Goal: Task Accomplishment & Management: Manage account settings

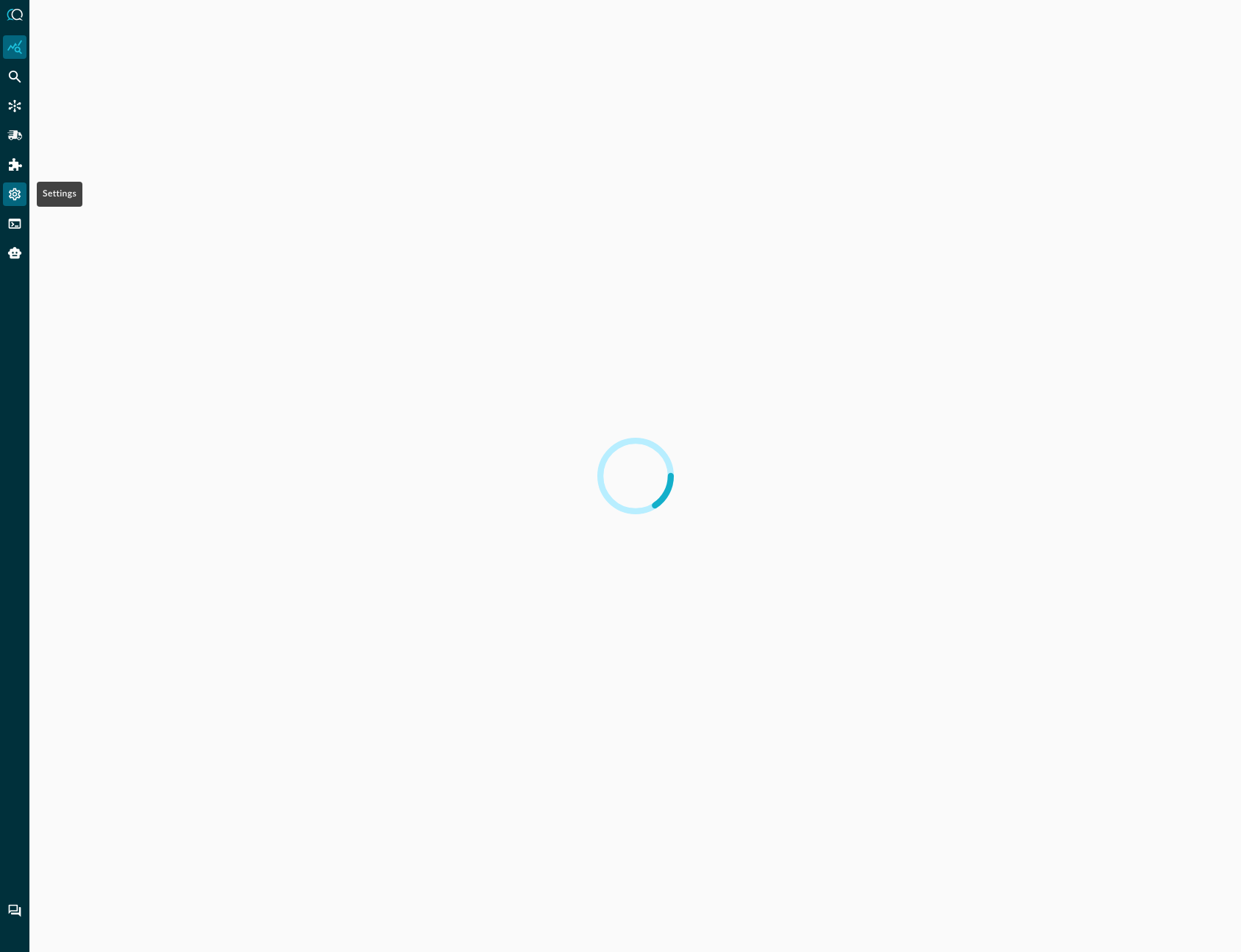
click at [12, 199] on icon "Settings" at bounding box center [15, 194] width 15 height 15
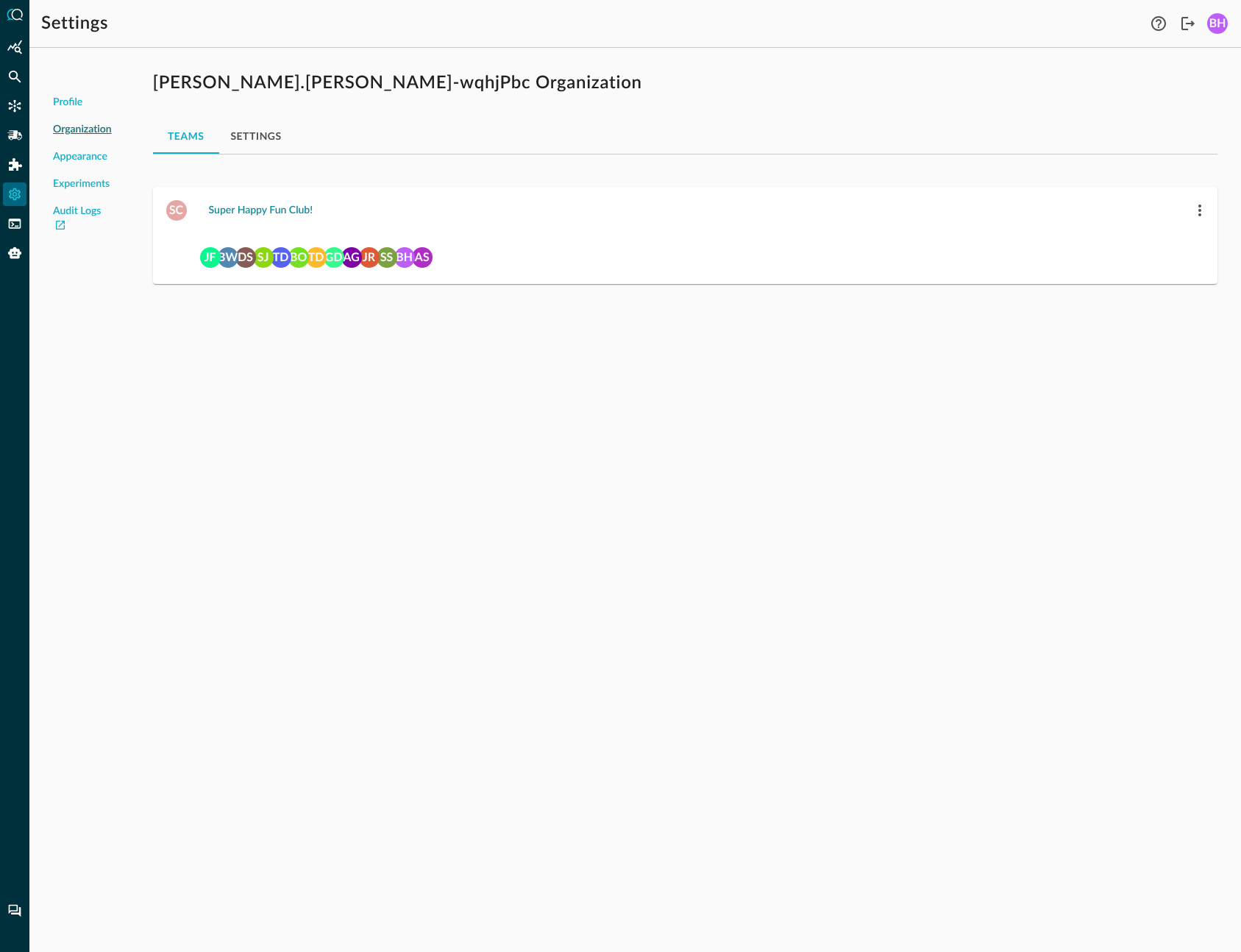
click at [244, 206] on div "Super Happy Fun Club!" at bounding box center [261, 211] width 105 height 18
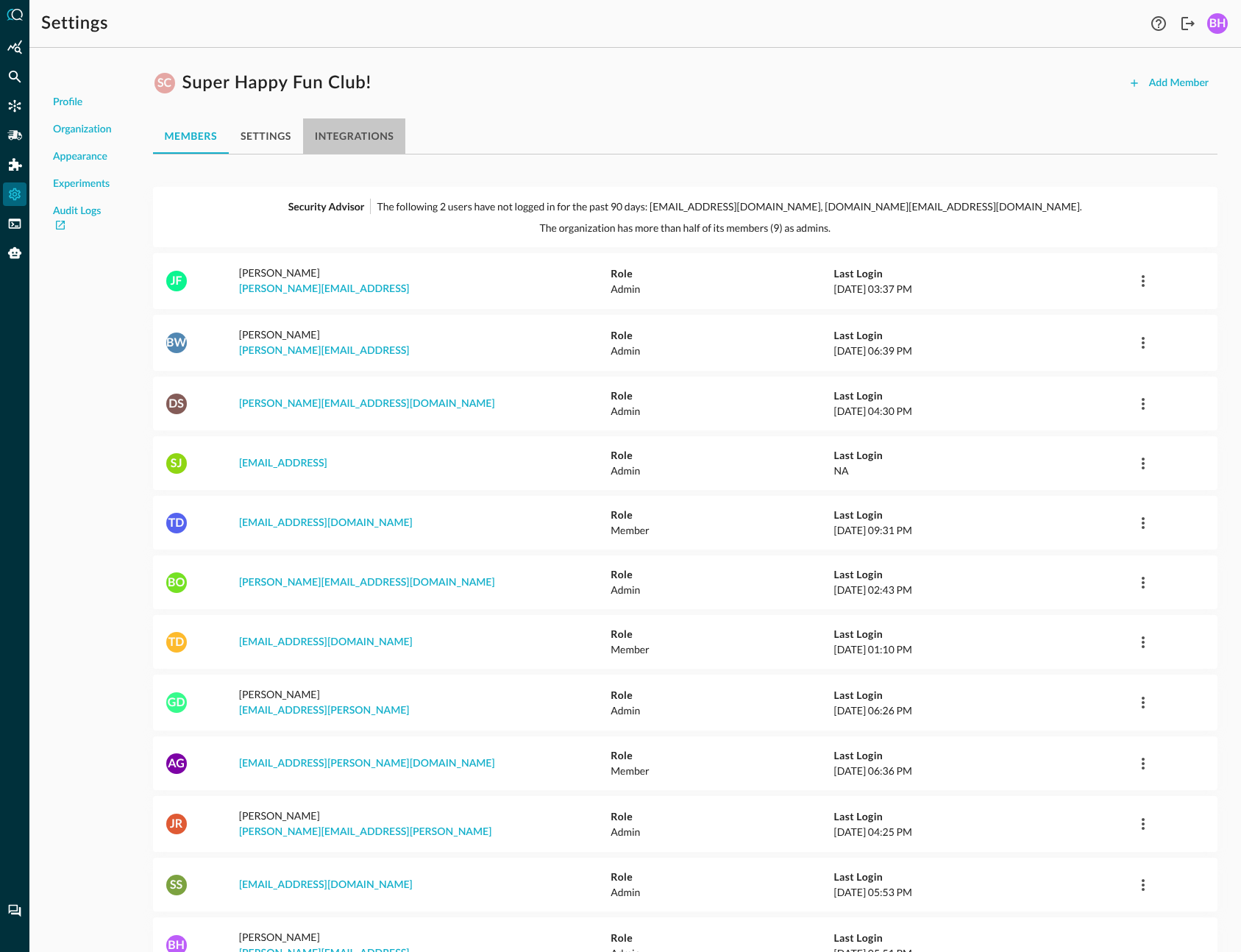
click at [372, 145] on button "integrations" at bounding box center [354, 136] width 103 height 35
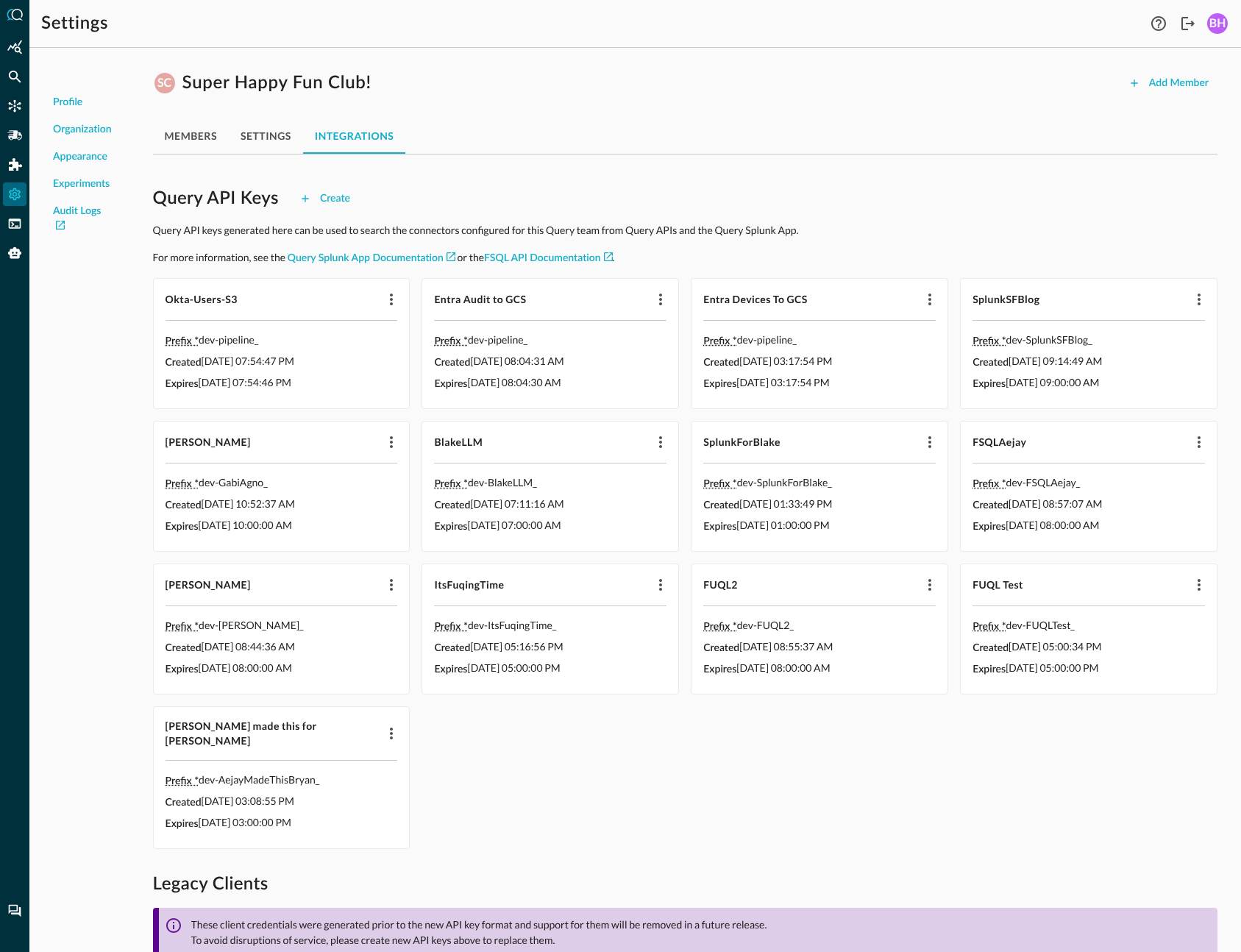
scroll to position [49, 0]
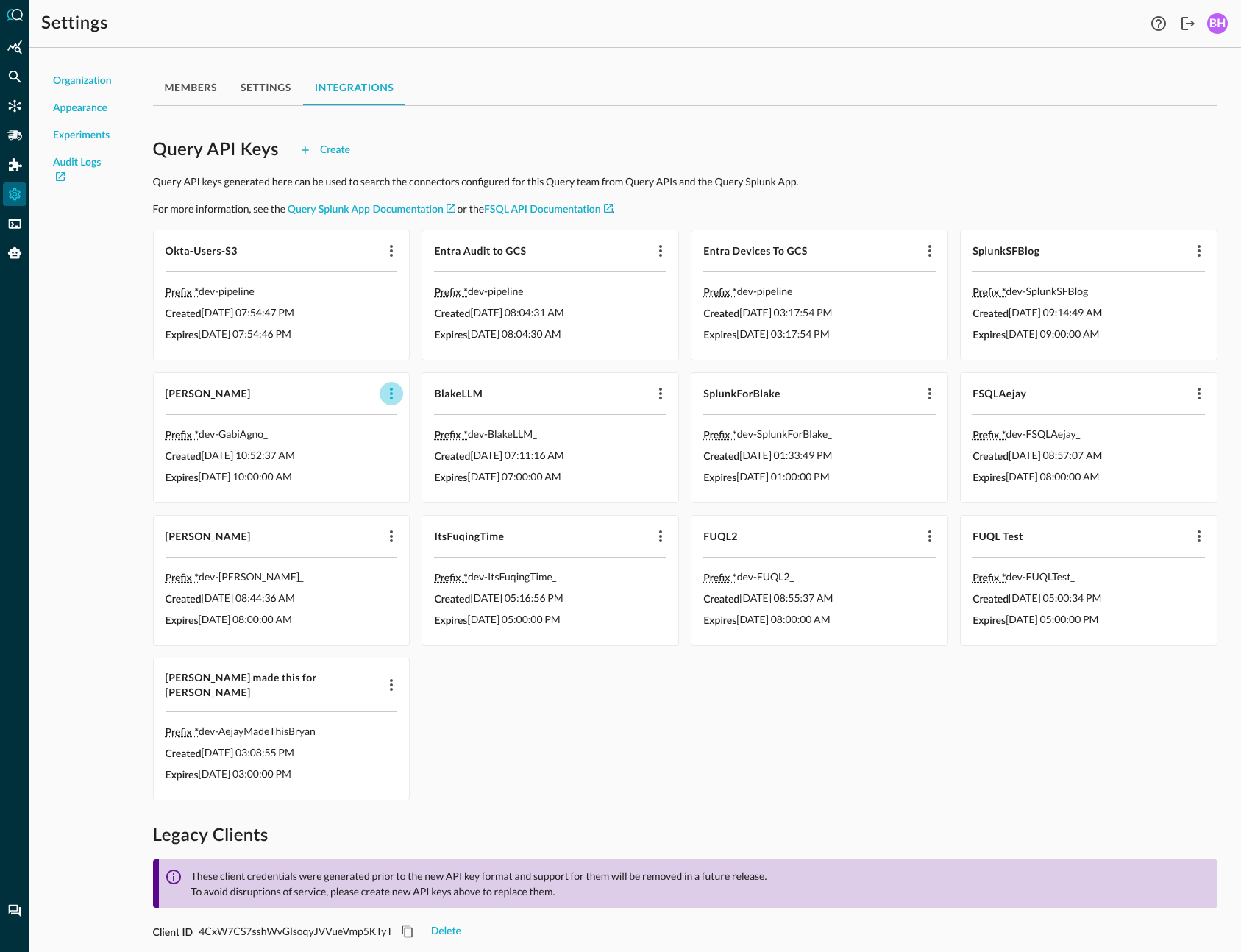
click at [393, 394] on icon "button" at bounding box center [391, 393] width 18 height 18
click at [682, 838] on div at bounding box center [620, 476] width 1241 height 952
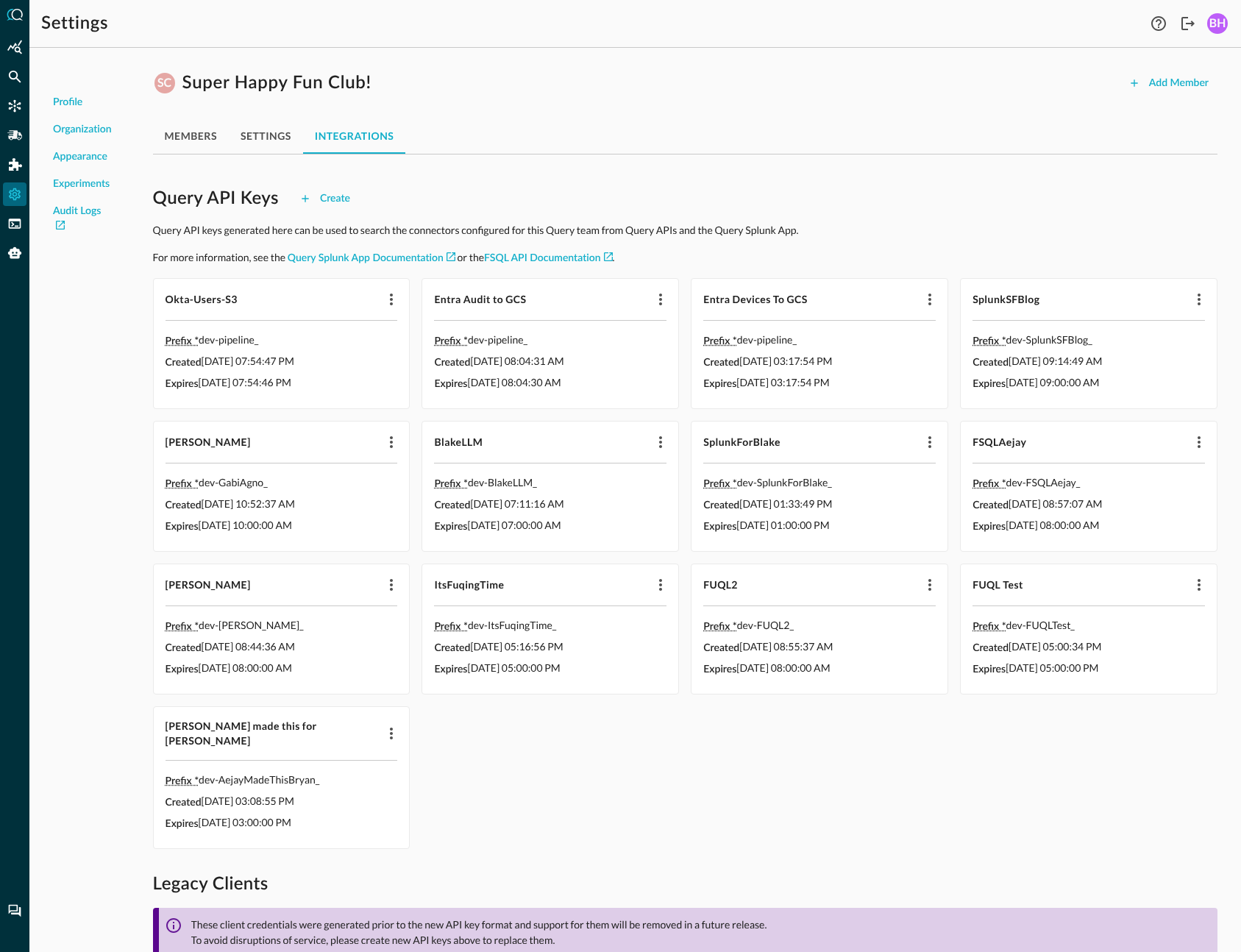
click at [269, 146] on button "settings" at bounding box center [266, 136] width 74 height 35
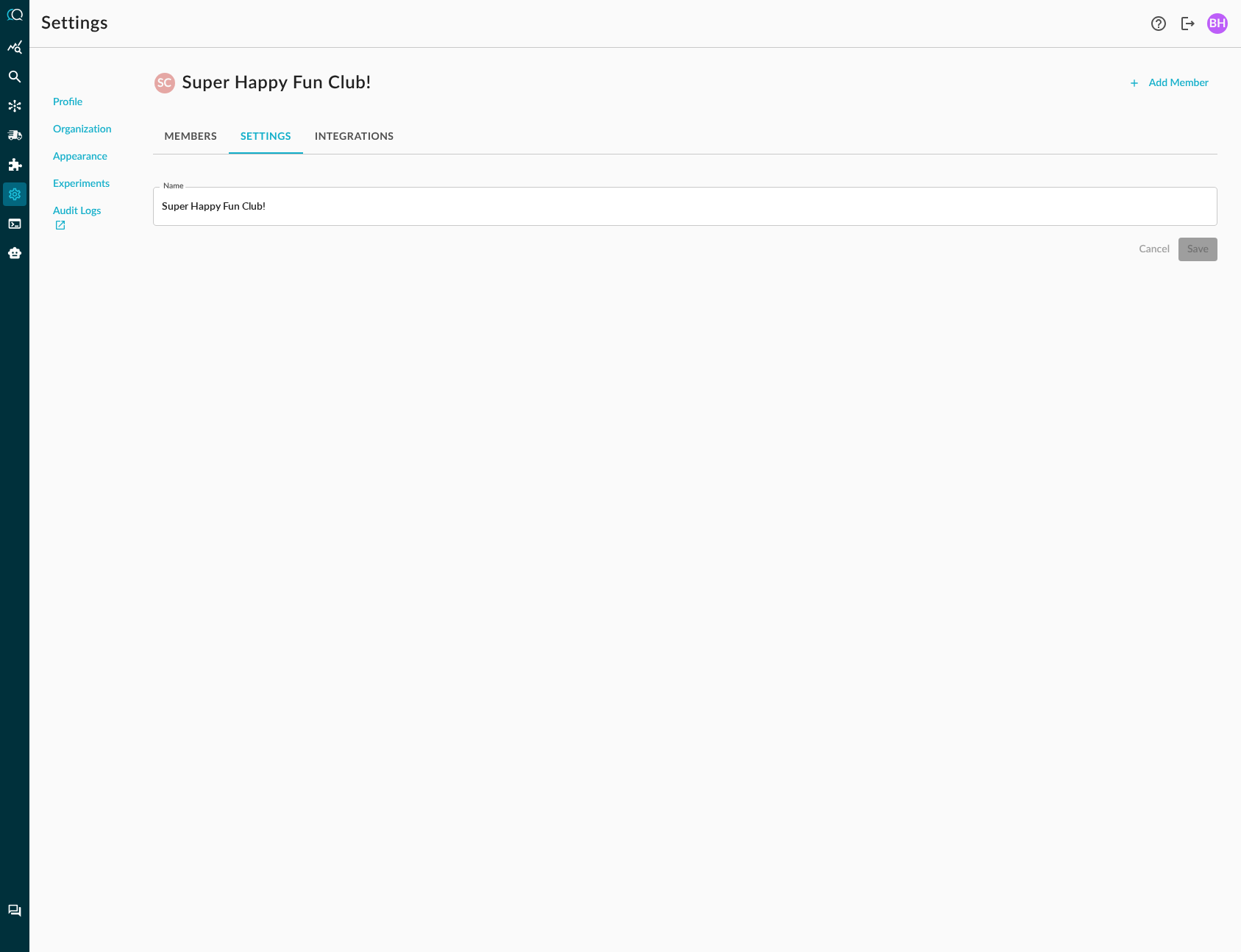
click at [202, 139] on button "members" at bounding box center [191, 136] width 75 height 35
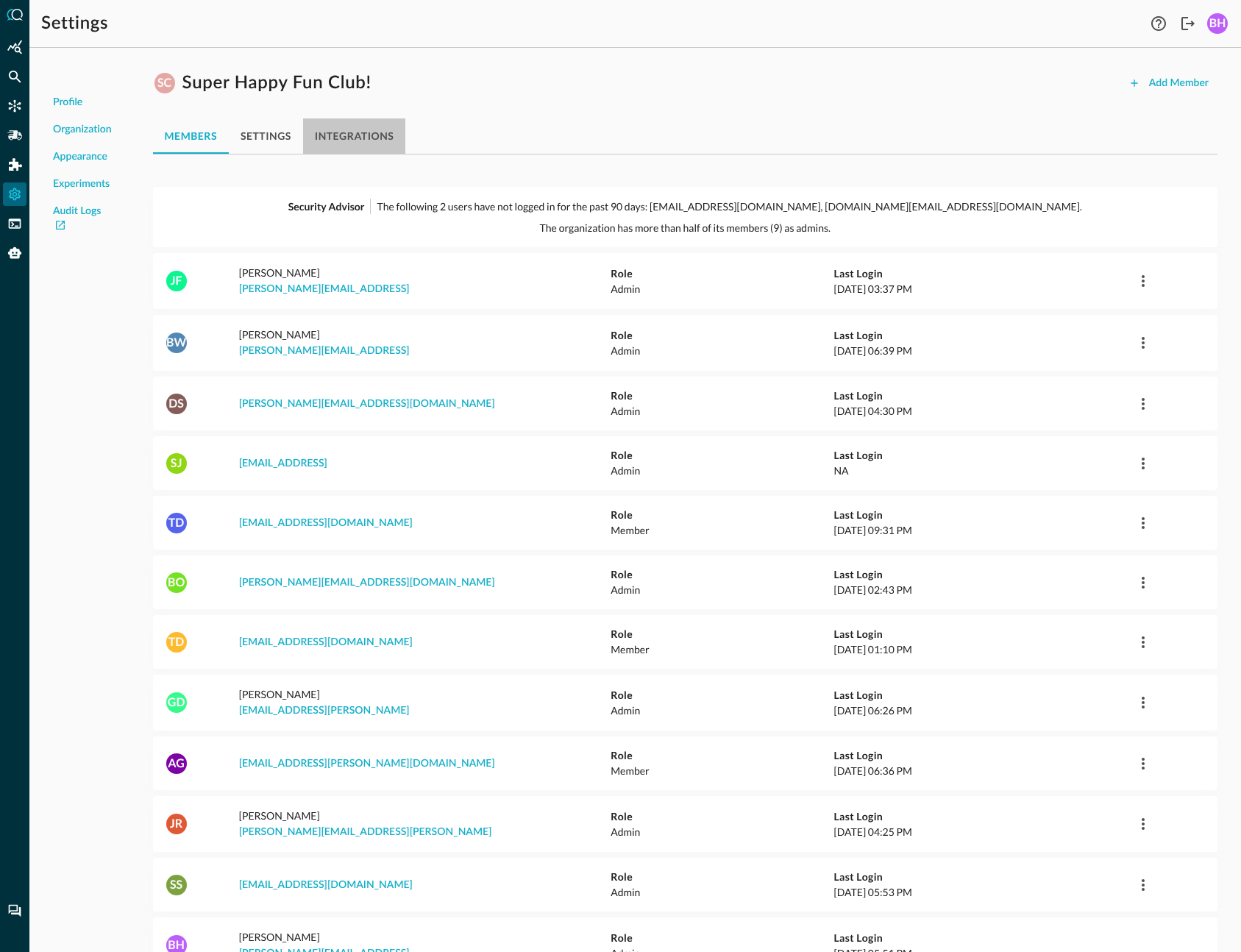
click at [359, 128] on button "integrations" at bounding box center [354, 136] width 103 height 35
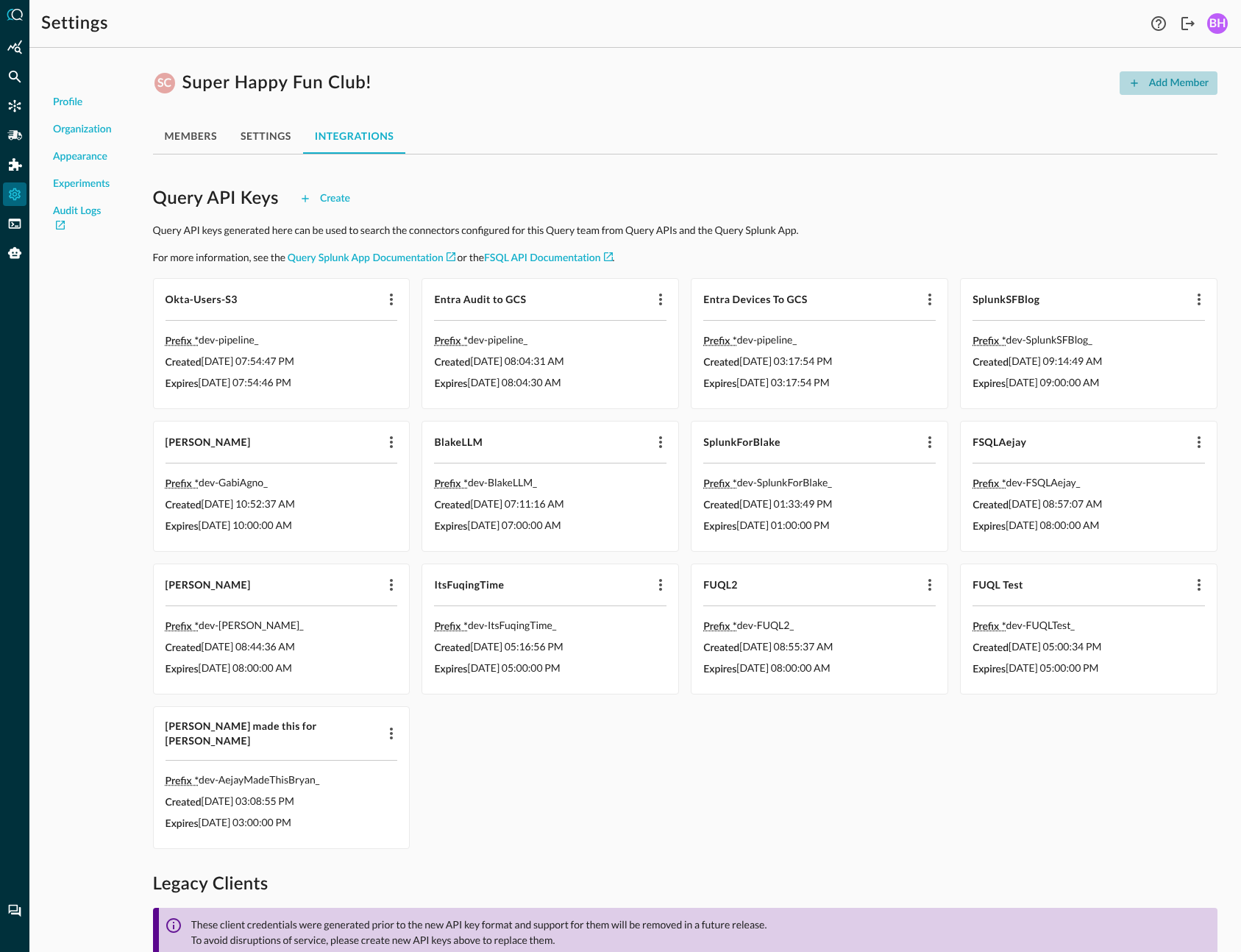
click at [1208, 75] on div "Add Member" at bounding box center [1179, 83] width 59 height 18
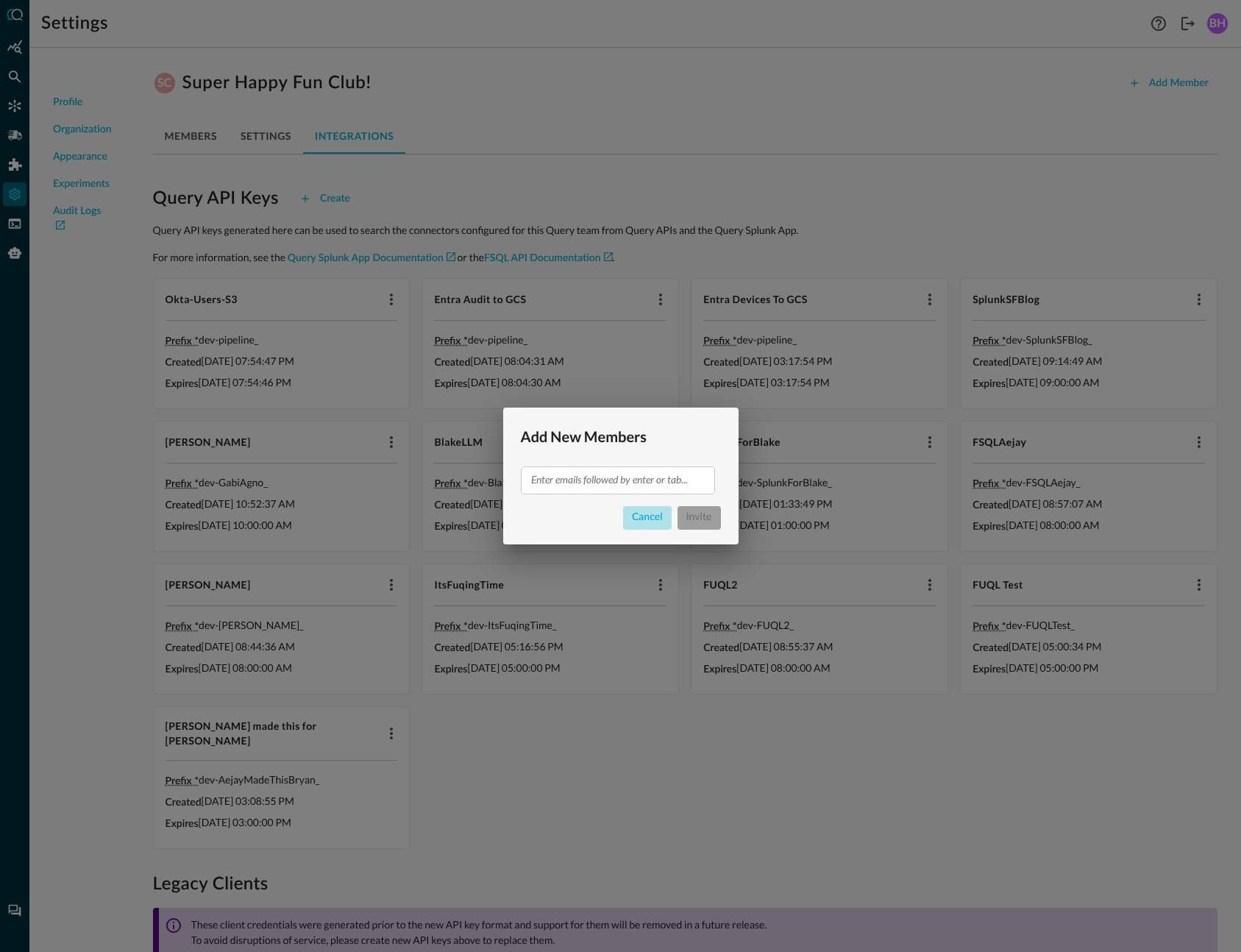
drag, startPoint x: 647, startPoint y: 522, endPoint x: 657, endPoint y: 395, distance: 127.4
click at [648, 522] on div "Cancel" at bounding box center [647, 518] width 31 height 18
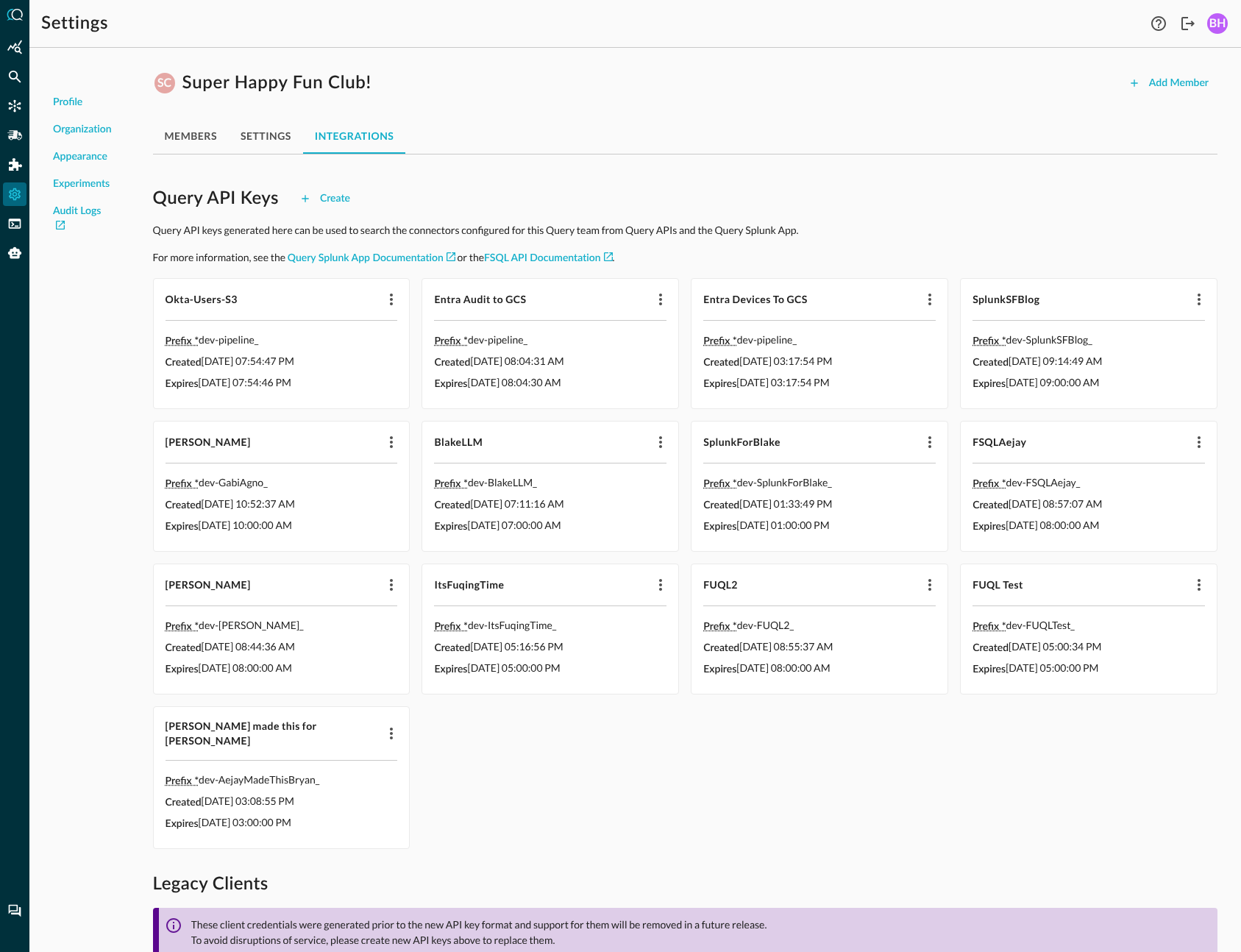
click at [270, 142] on button "settings" at bounding box center [266, 136] width 74 height 35
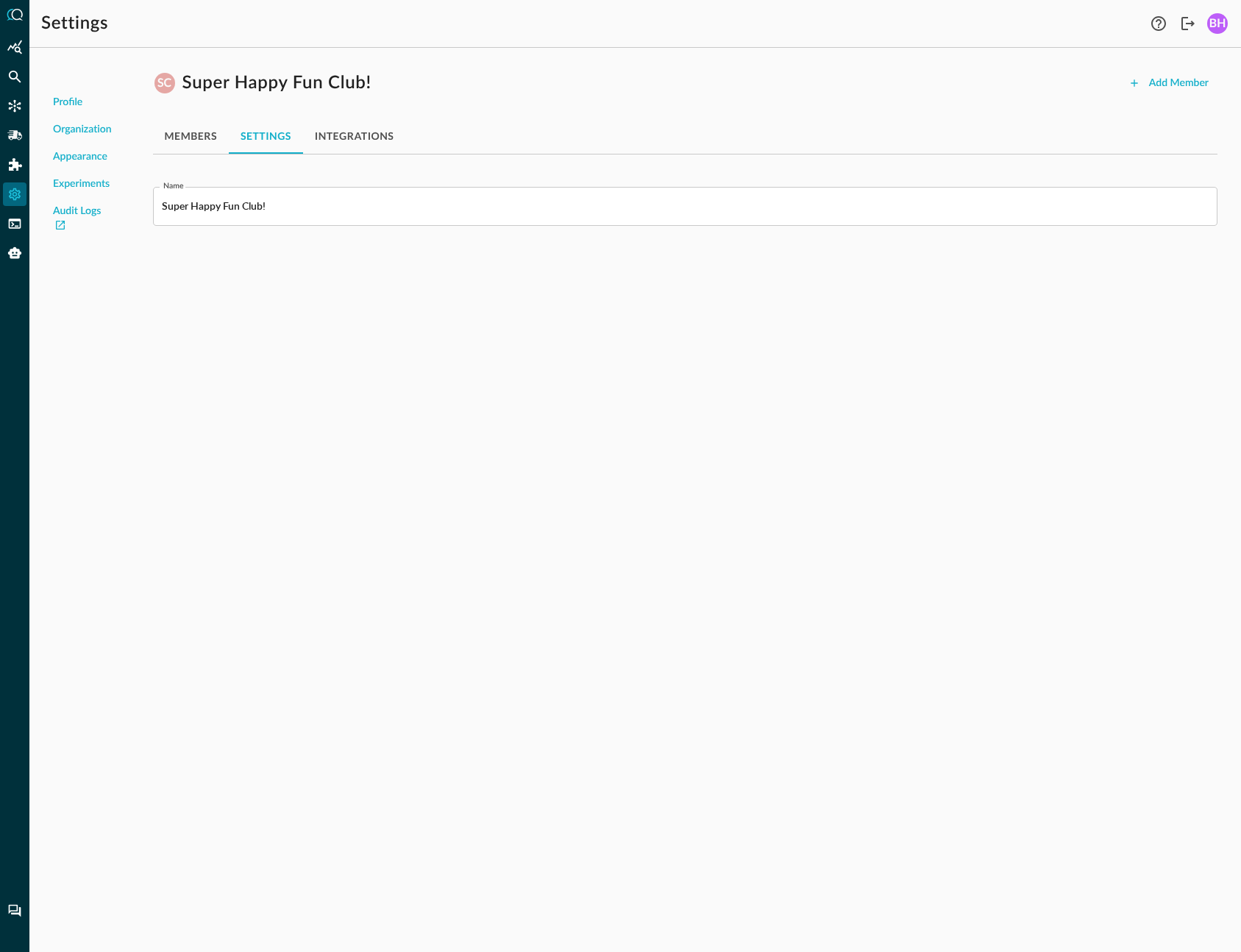
click at [390, 136] on button "integrations" at bounding box center [354, 136] width 103 height 35
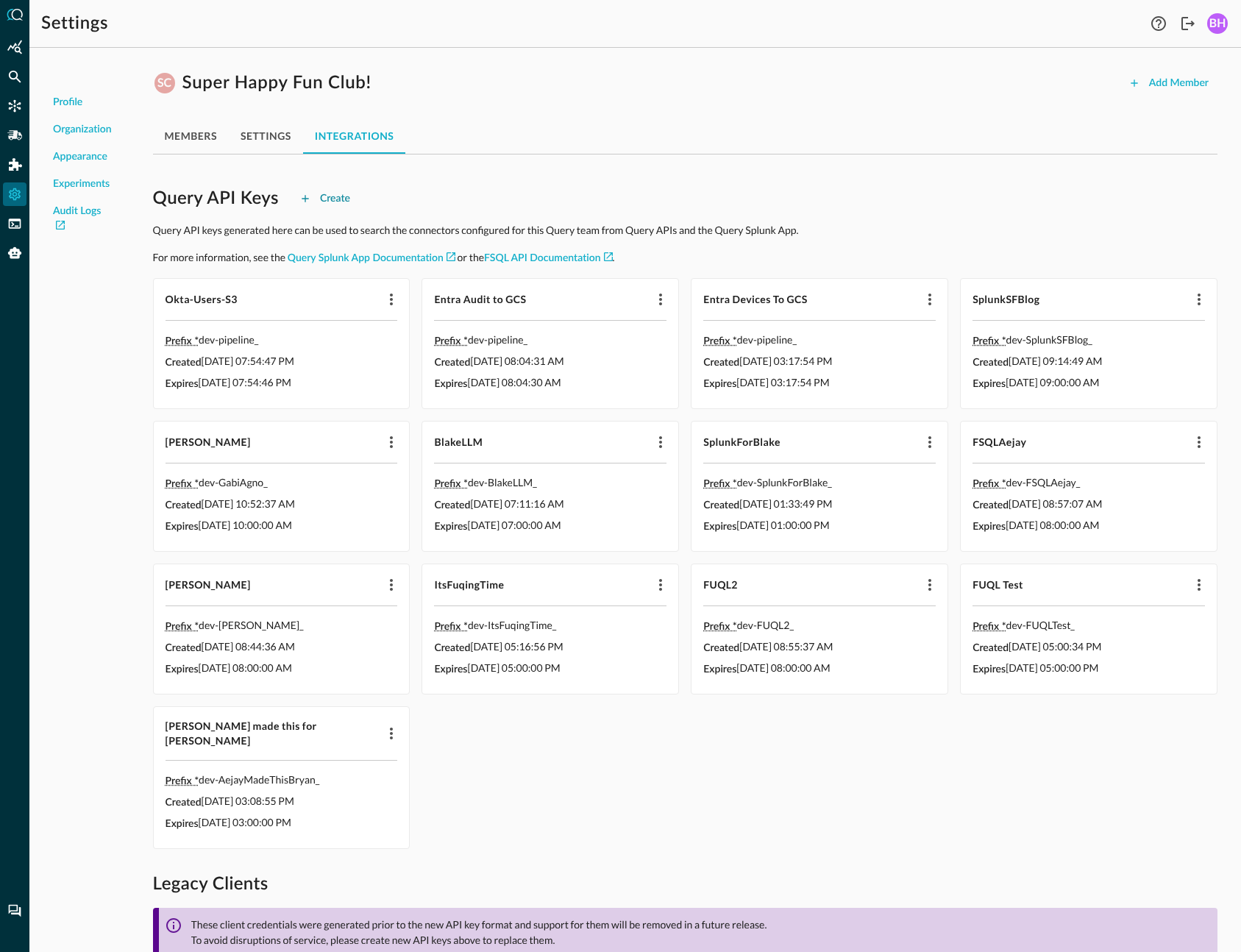
click at [336, 198] on div "Create" at bounding box center [334, 199] width 30 height 18
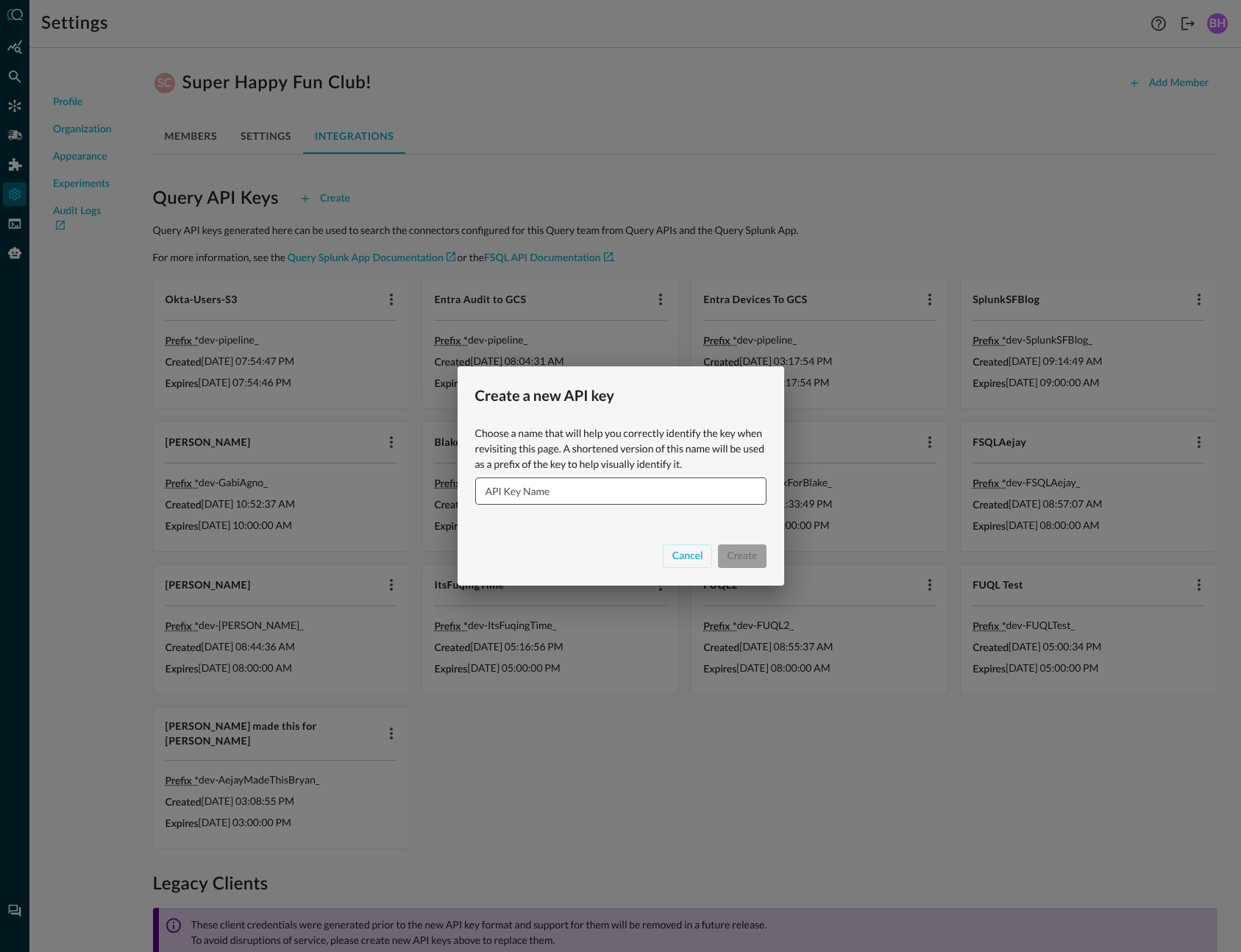
click at [676, 488] on input "API Key Name" at bounding box center [625, 491] width 283 height 27
type input "h"
click at [689, 558] on div "Cancel" at bounding box center [688, 558] width 31 height 18
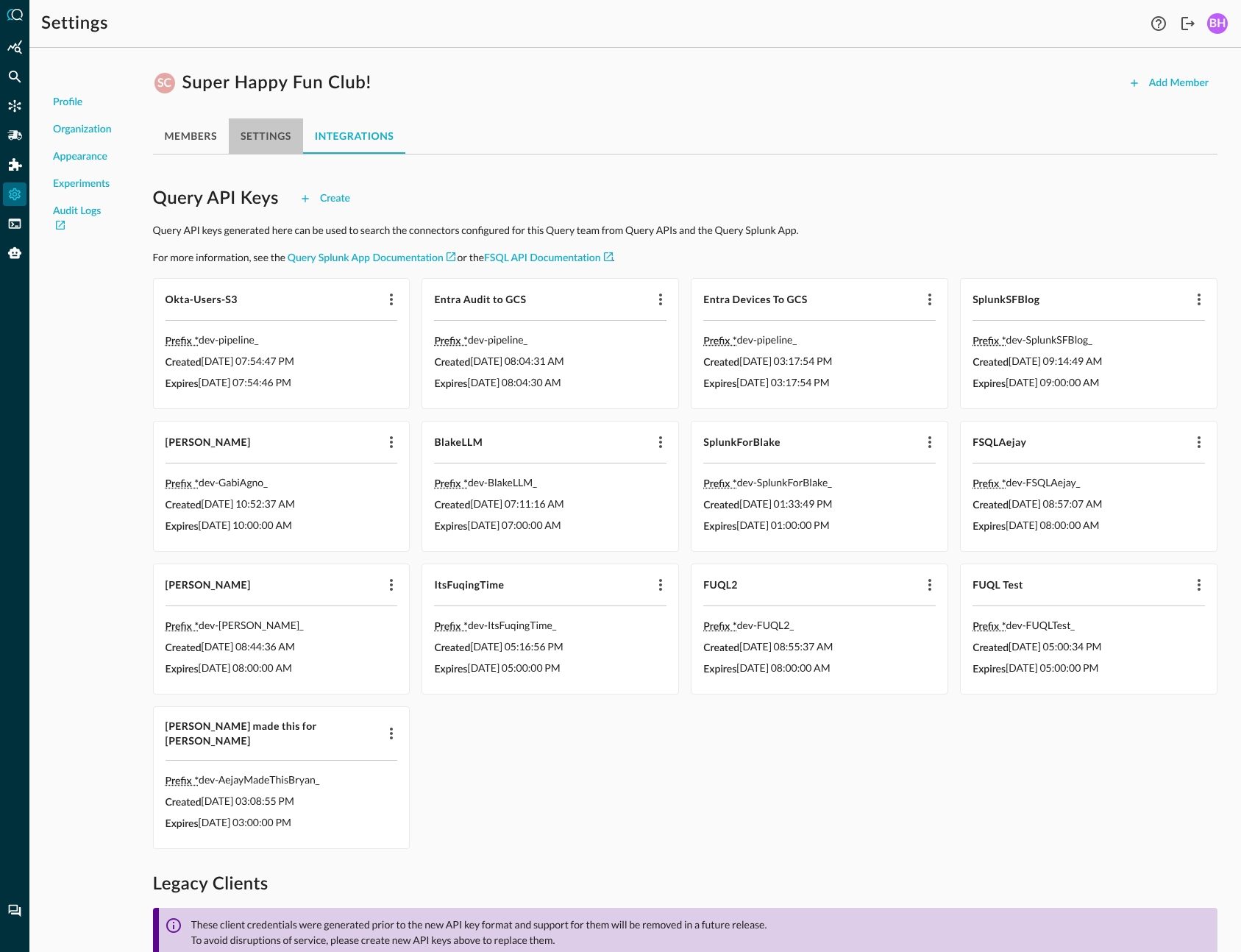
click at [268, 138] on button "settings" at bounding box center [266, 136] width 74 height 35
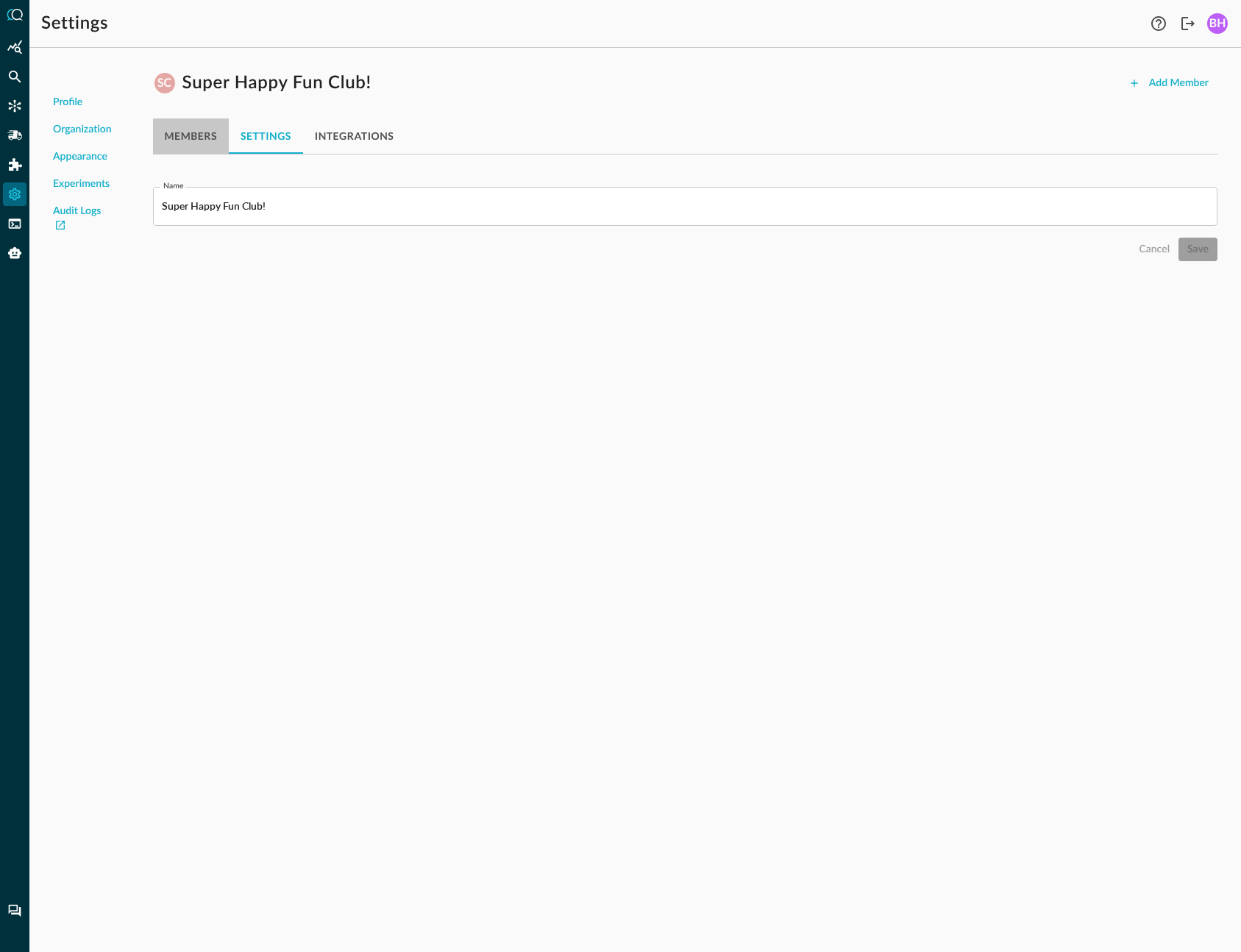
click at [181, 138] on button "members" at bounding box center [191, 136] width 75 height 35
